Goal: Information Seeking & Learning: Learn about a topic

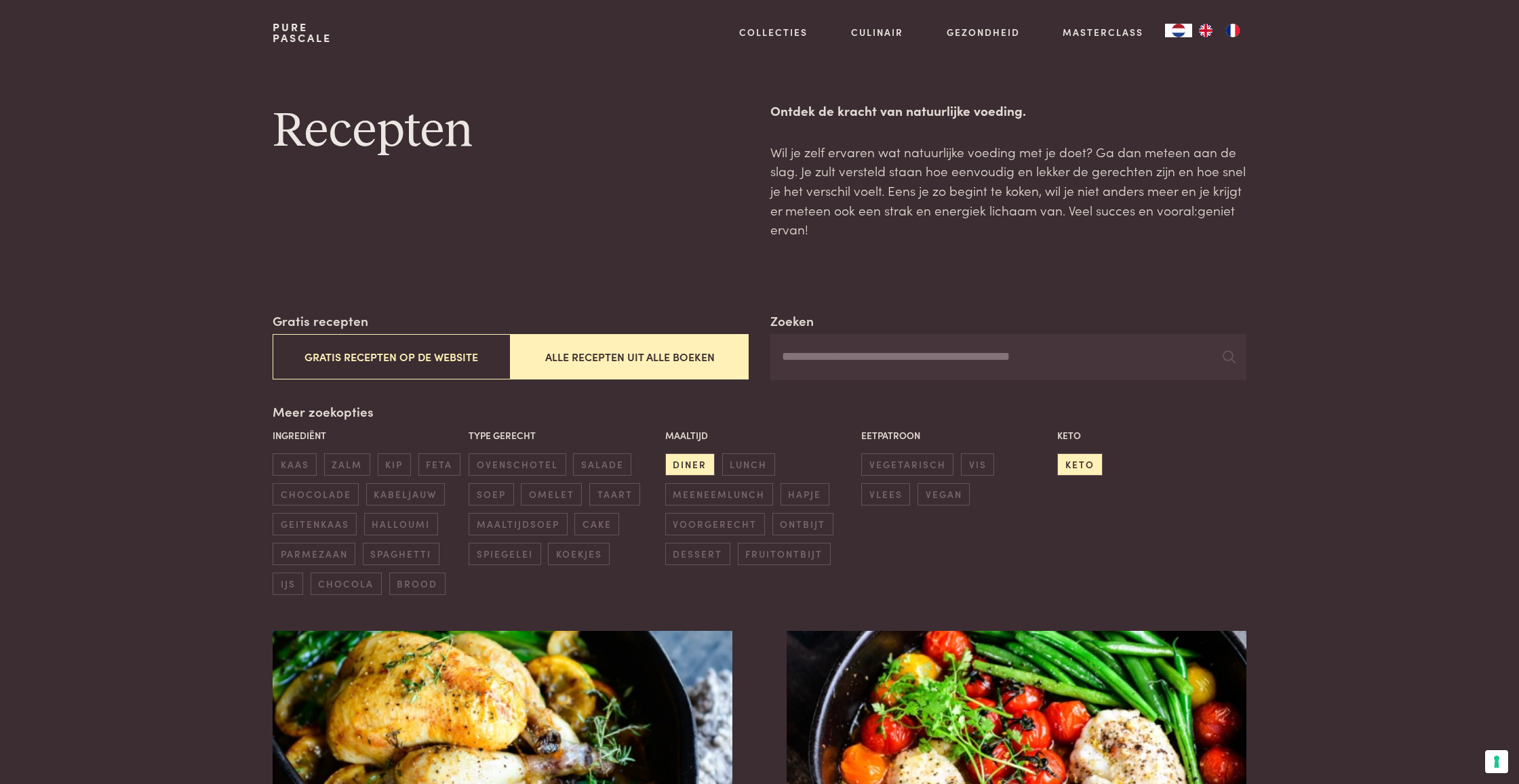
click at [1096, 350] on input "Zoeken" at bounding box center [1008, 357] width 476 height 46
click at [705, 462] on span "diner" at bounding box center [690, 464] width 49 height 22
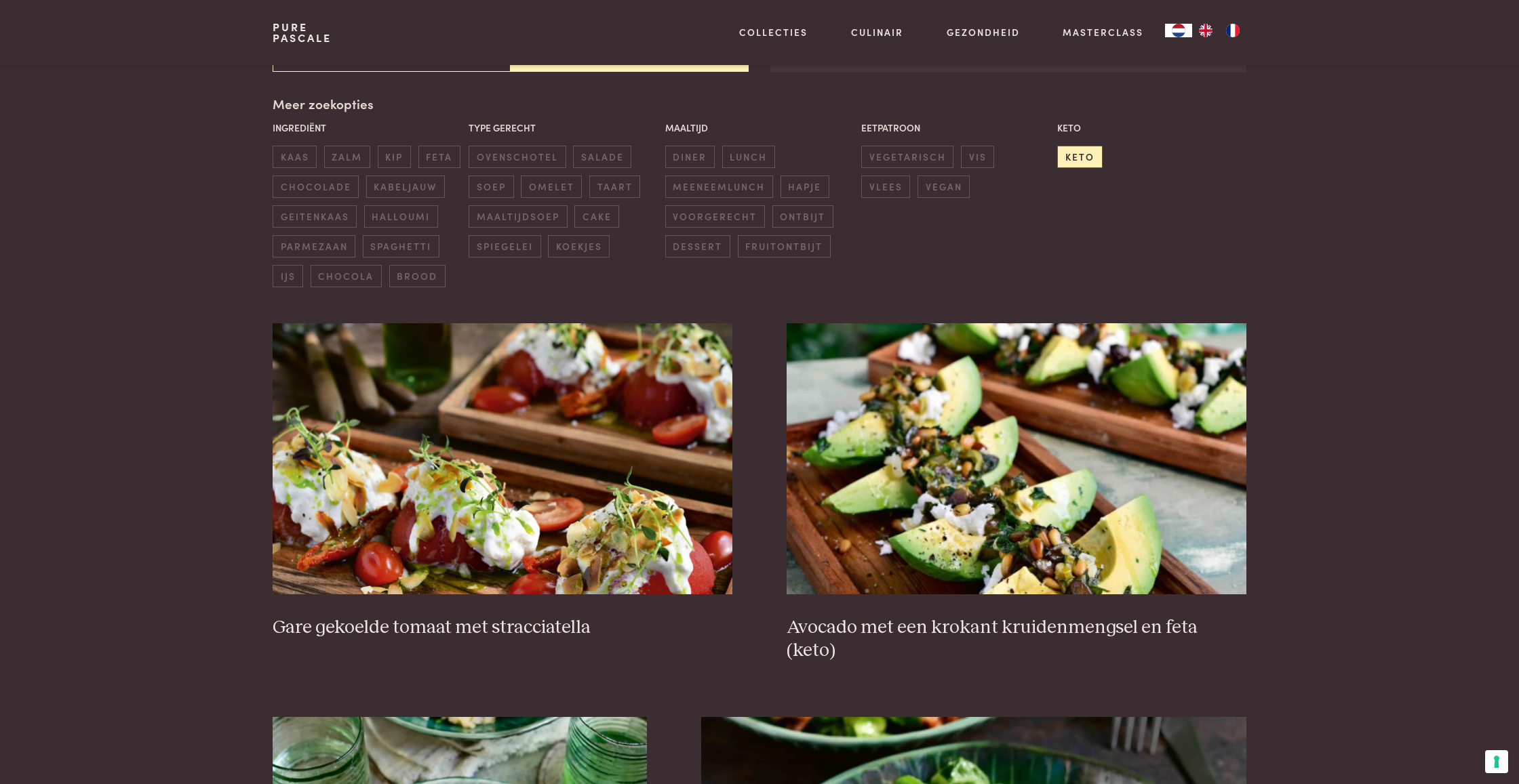
scroll to position [308, 0]
drag, startPoint x: 1083, startPoint y: 153, endPoint x: 1097, endPoint y: 210, distance: 58.7
click at [1082, 153] on span "keto" at bounding box center [1079, 156] width 45 height 22
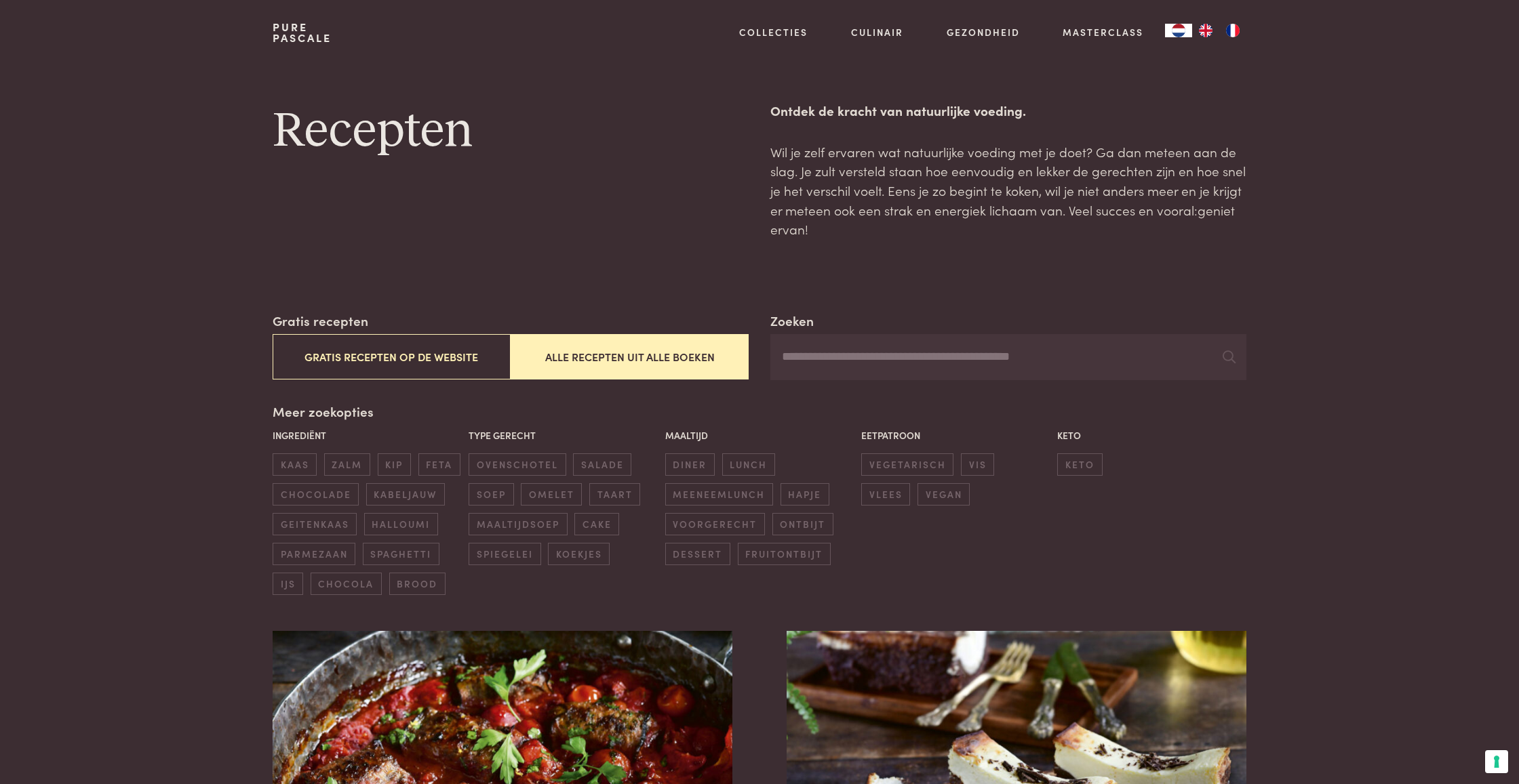
click at [1064, 356] on input "Zoeken" at bounding box center [1008, 357] width 476 height 46
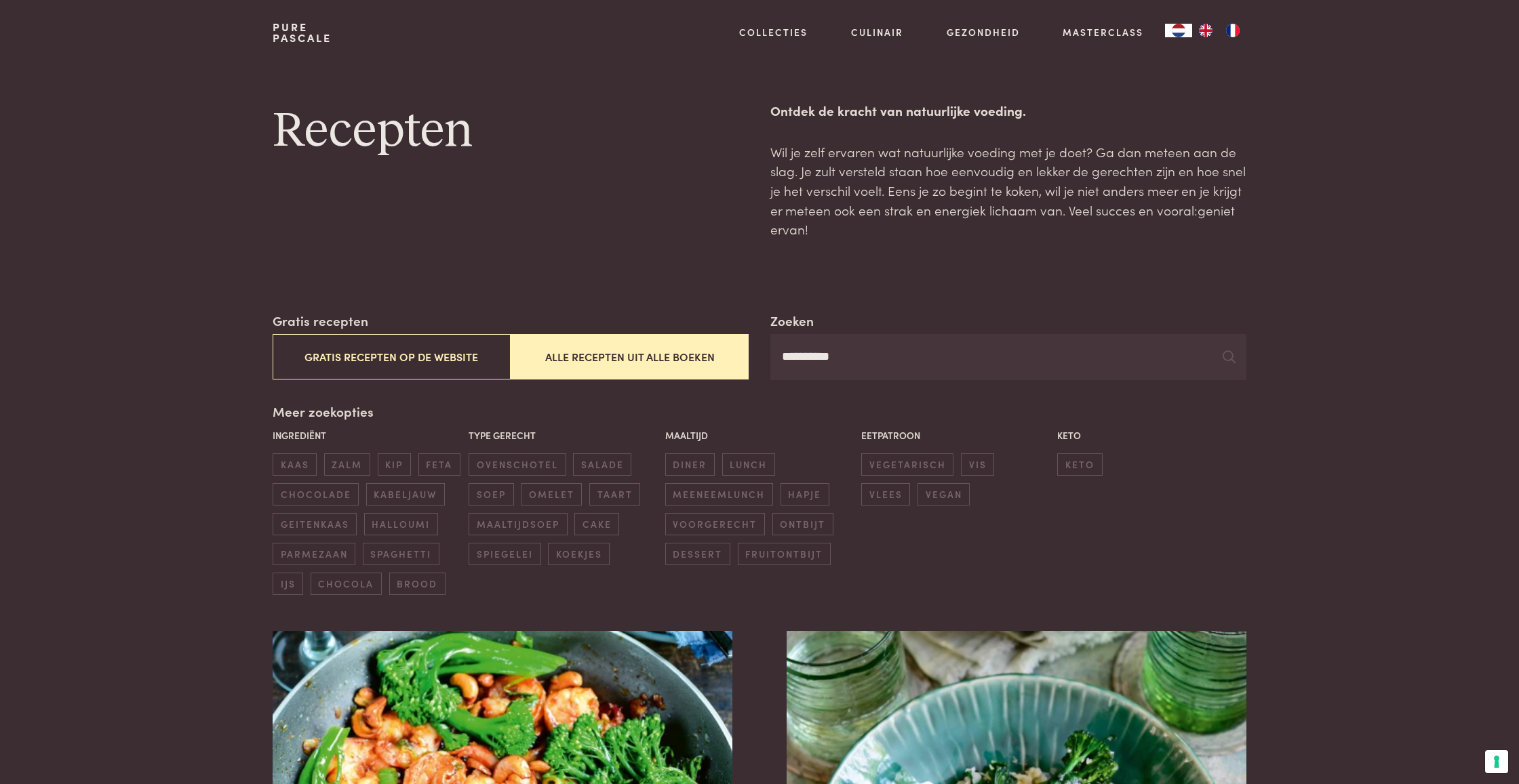
type input "**********"
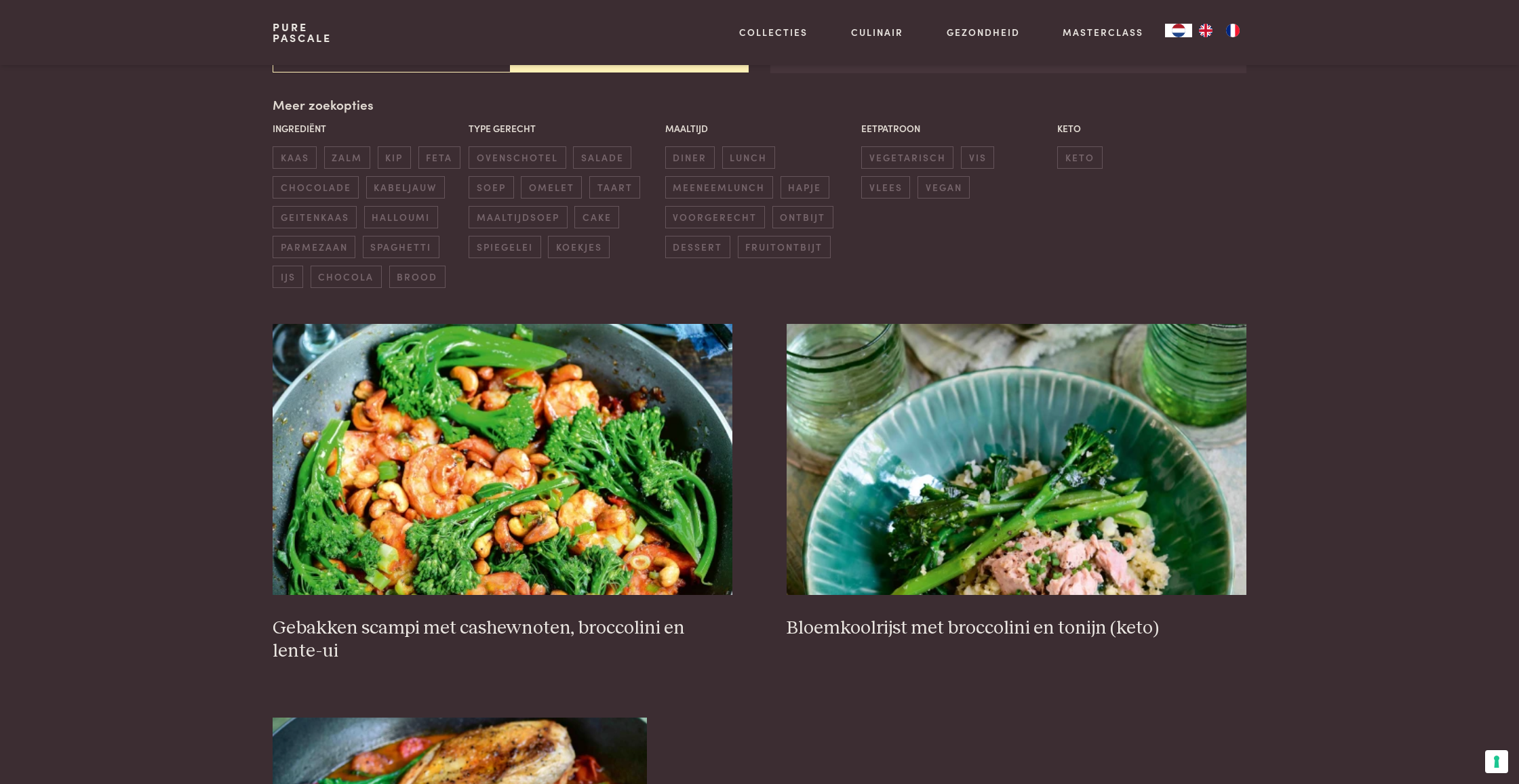
scroll to position [307, 0]
click at [523, 472] on img at bounding box center [503, 459] width 460 height 271
click at [1023, 444] on img at bounding box center [1016, 459] width 460 height 271
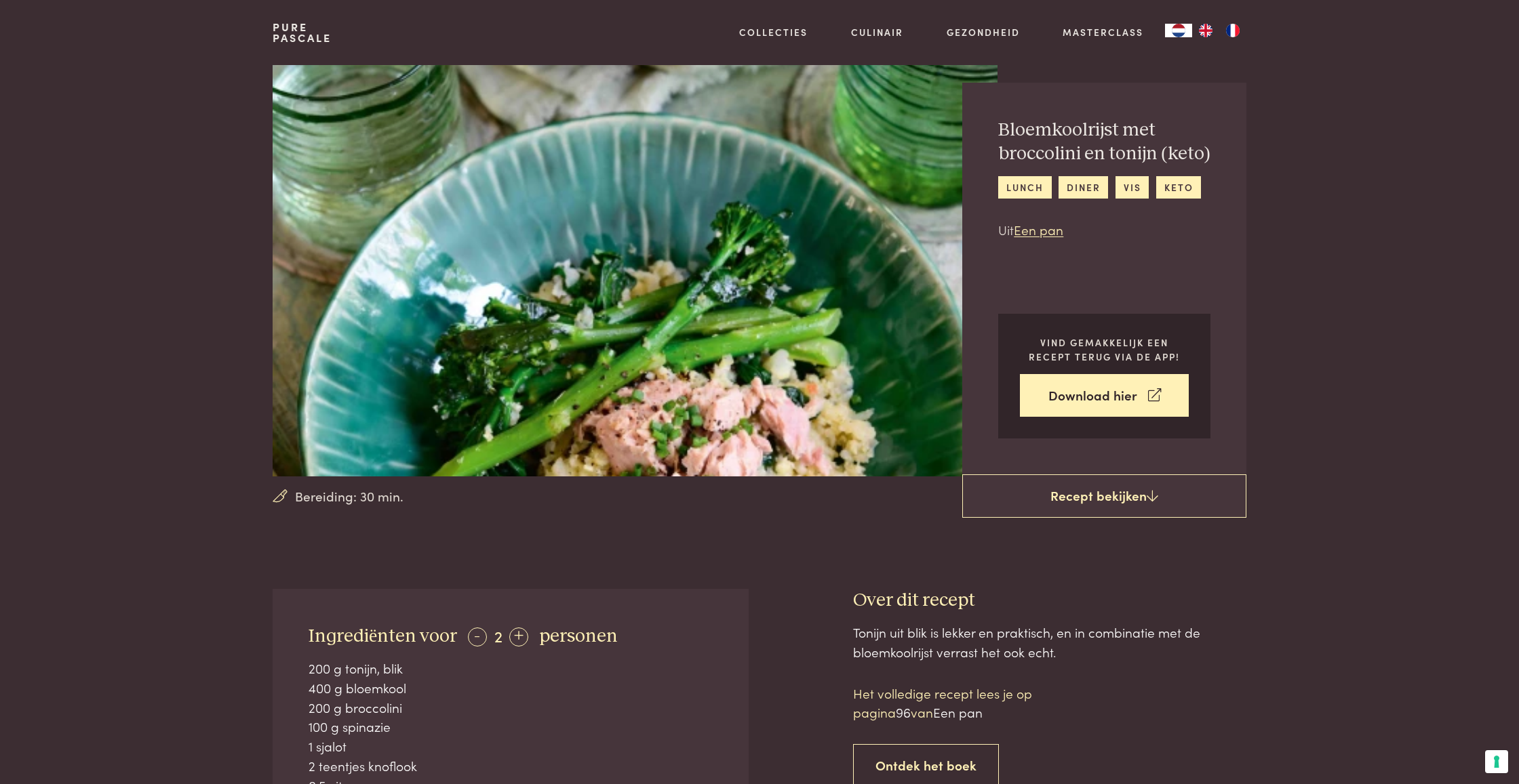
scroll to position [25, 0]
